Goal: Task Accomplishment & Management: Use online tool/utility

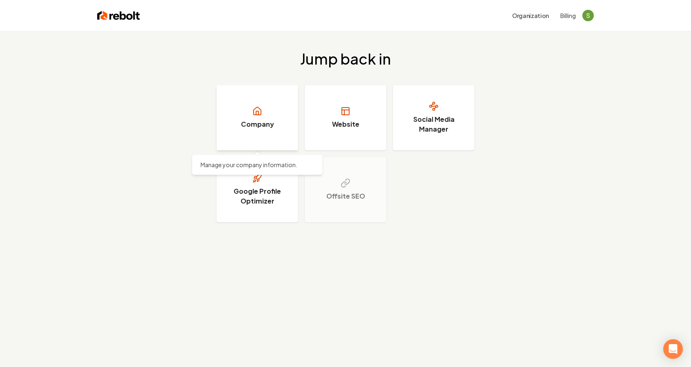
click at [256, 135] on link "Company" at bounding box center [257, 117] width 82 height 65
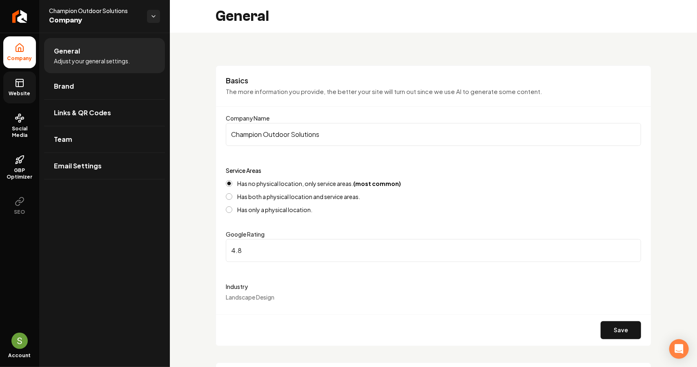
click at [16, 87] on icon at bounding box center [20, 83] width 10 height 10
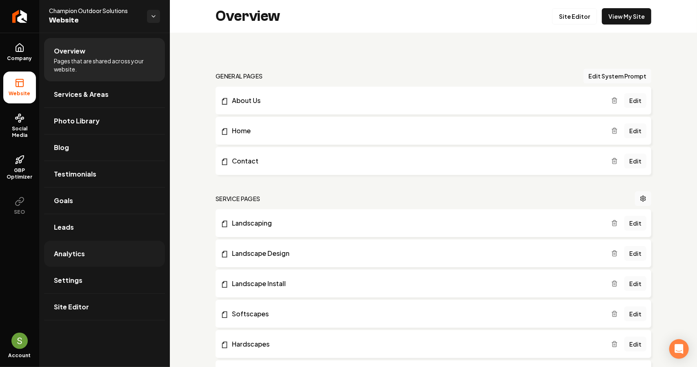
click at [73, 256] on span "Analytics" at bounding box center [69, 254] width 31 height 10
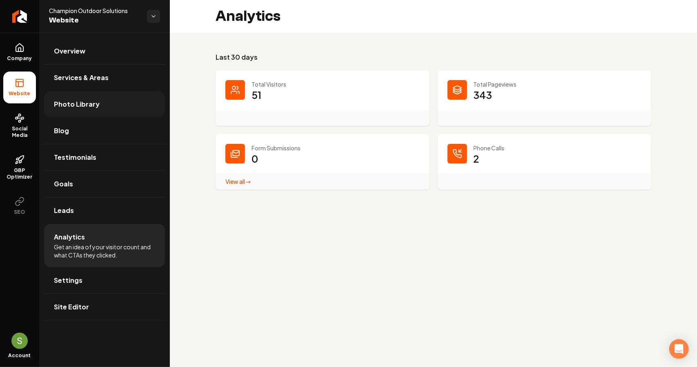
click at [81, 102] on span "Photo Library" at bounding box center [77, 104] width 46 height 10
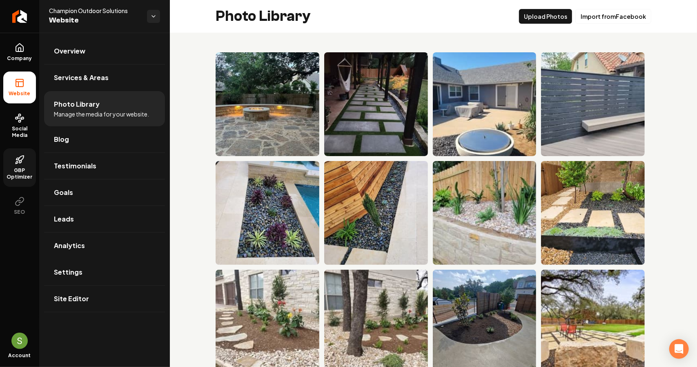
click at [19, 170] on span "GBP Optimizer" at bounding box center [19, 173] width 33 height 13
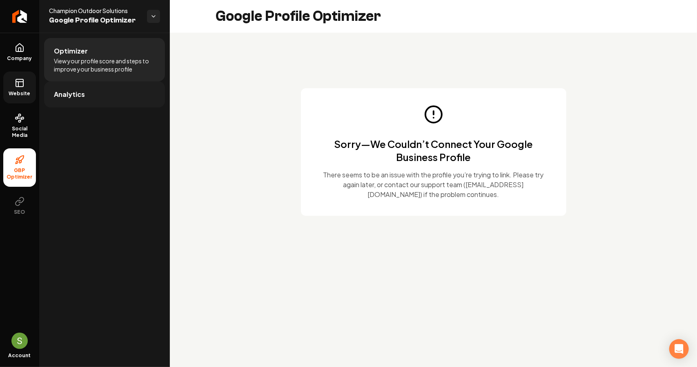
click at [73, 93] on span "Analytics" at bounding box center [69, 94] width 31 height 10
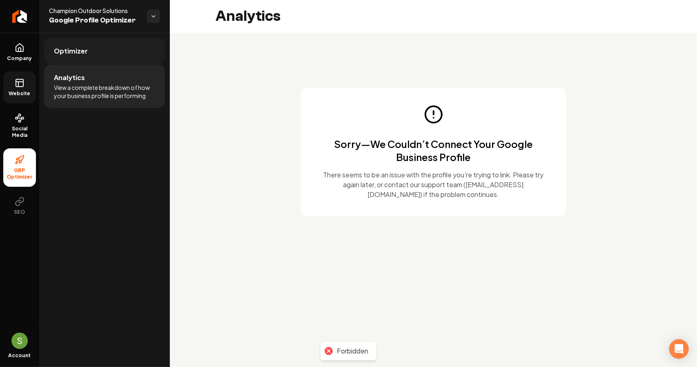
click at [84, 58] on link "Optimizer" at bounding box center [104, 51] width 121 height 26
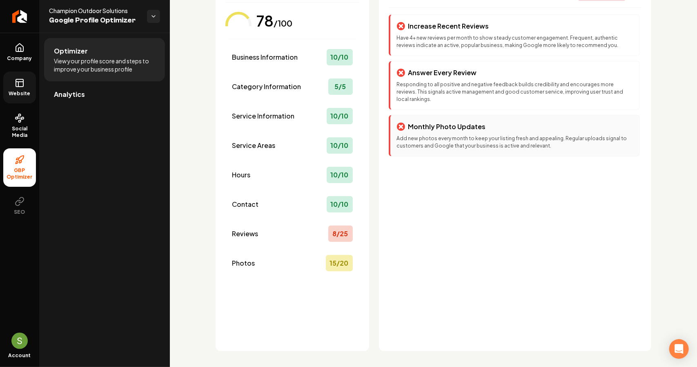
scroll to position [81, 0]
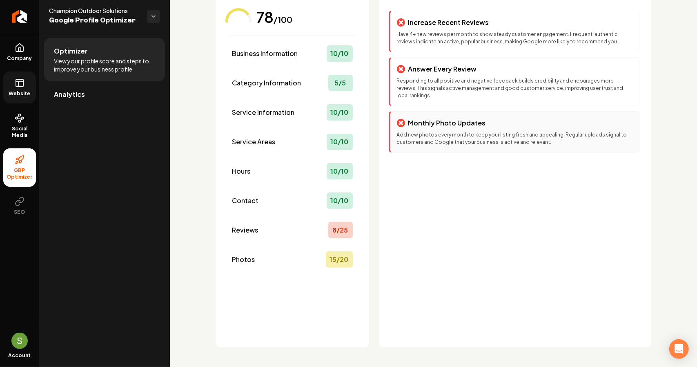
click at [464, 118] on p "Monthly Photo Updates" at bounding box center [447, 123] width 78 height 10
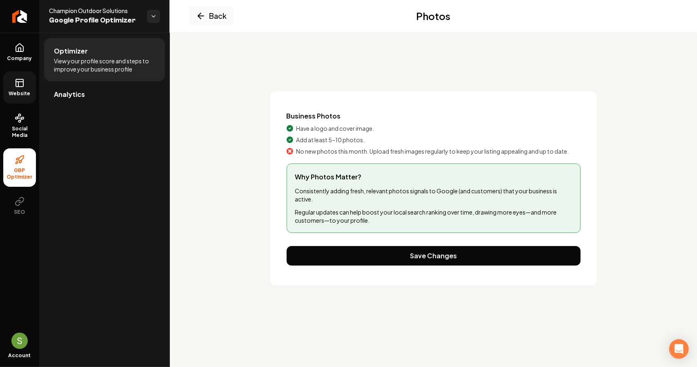
click at [429, 153] on span "No new photos this month. Upload fresh images regularly to keep your listing ap…" at bounding box center [432, 151] width 273 height 8
click at [354, 177] on span "Why Photos Matter?" at bounding box center [433, 177] width 277 height 10
click at [358, 134] on div "Business Photos Have a logo and cover image. Add at least 5–10 photos. No new p…" at bounding box center [434, 133] width 294 height 44
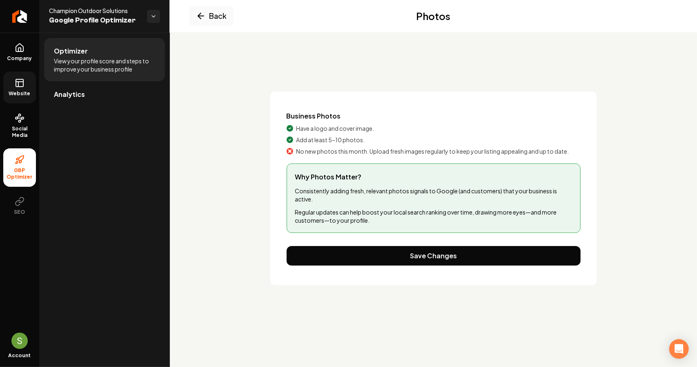
click at [349, 150] on span "No new photos this month. Upload fresh images regularly to keep your listing ap…" at bounding box center [432, 151] width 273 height 8
click at [100, 71] on span "View your profile score and steps to improve your business profile" at bounding box center [104, 65] width 101 height 16
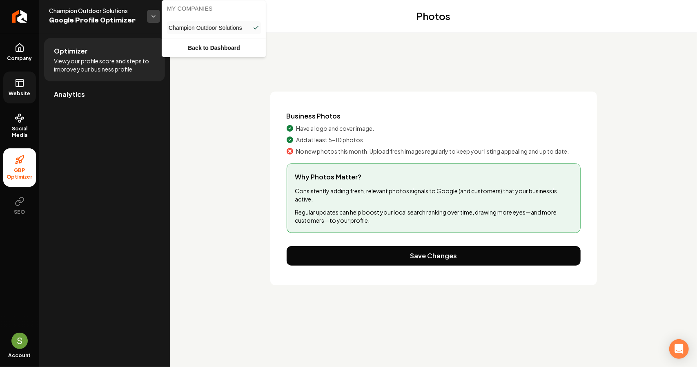
click at [152, 18] on html "Company Website Social Media GBP Optimizer SEO Account Champion Outdoor Solutio…" at bounding box center [348, 183] width 697 height 367
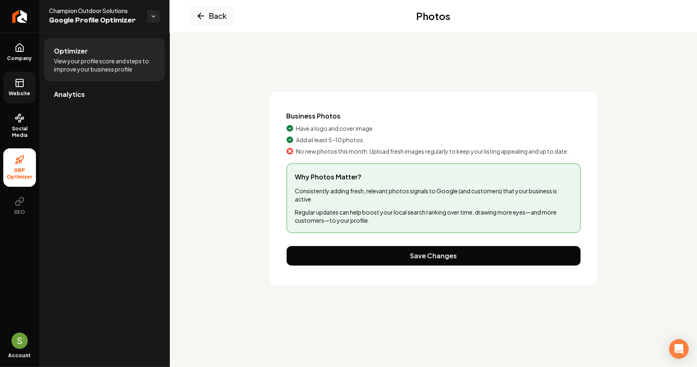
click at [386, 205] on div "Why Photos Matter? Consistently adding fresh, relevant photos signals to Google…" at bounding box center [434, 197] width 294 height 69
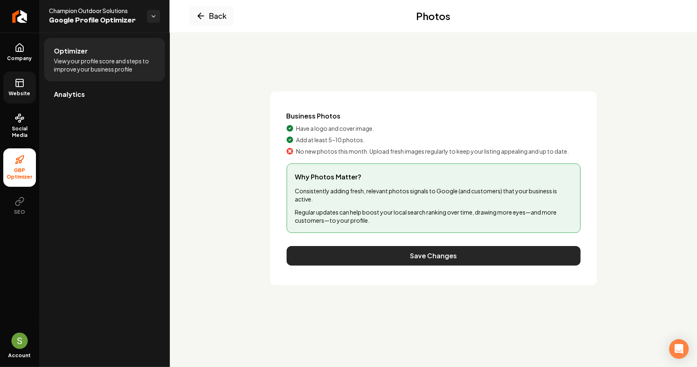
click at [397, 252] on button "Save Changes" at bounding box center [434, 256] width 294 height 20
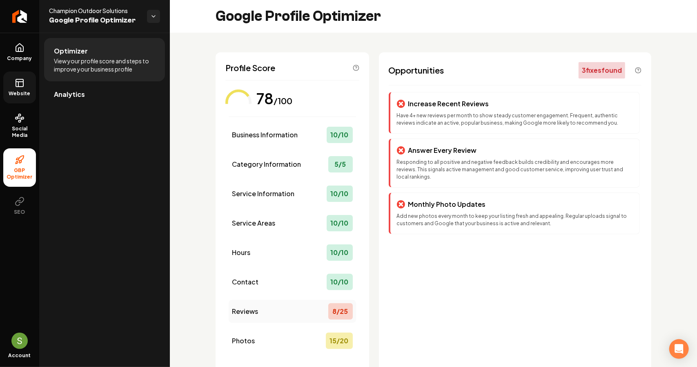
click at [322, 312] on div "Reviews 8 / 25" at bounding box center [292, 311] width 127 height 23
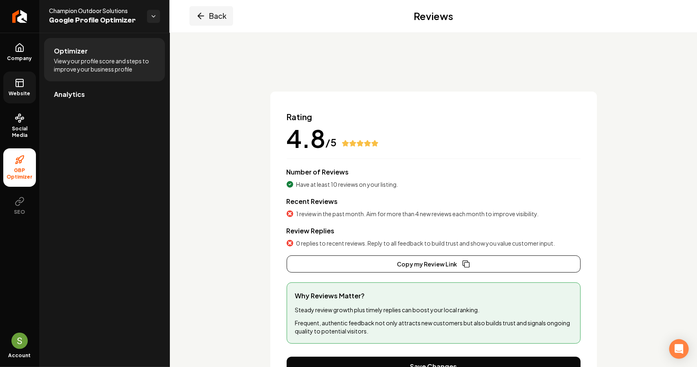
click at [219, 16] on button "Back" at bounding box center [211, 16] width 44 height 20
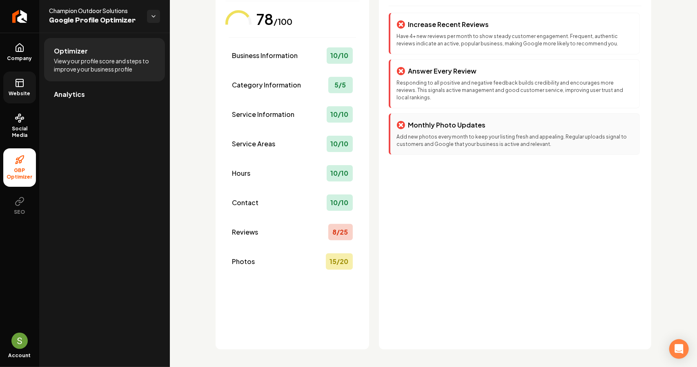
scroll to position [81, 0]
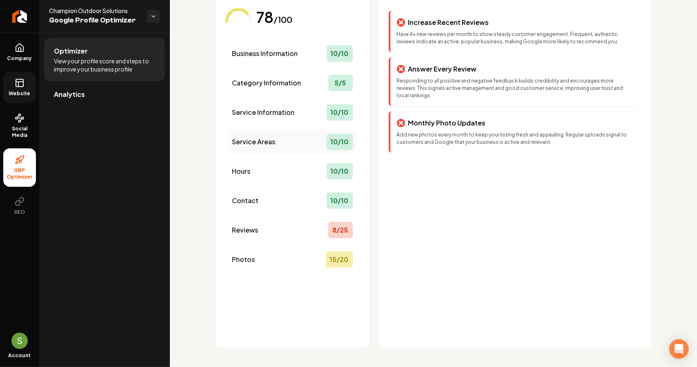
click at [301, 141] on div "Service Areas 10 / 10" at bounding box center [292, 141] width 127 height 23
